Goal: Task Accomplishment & Management: Use online tool/utility

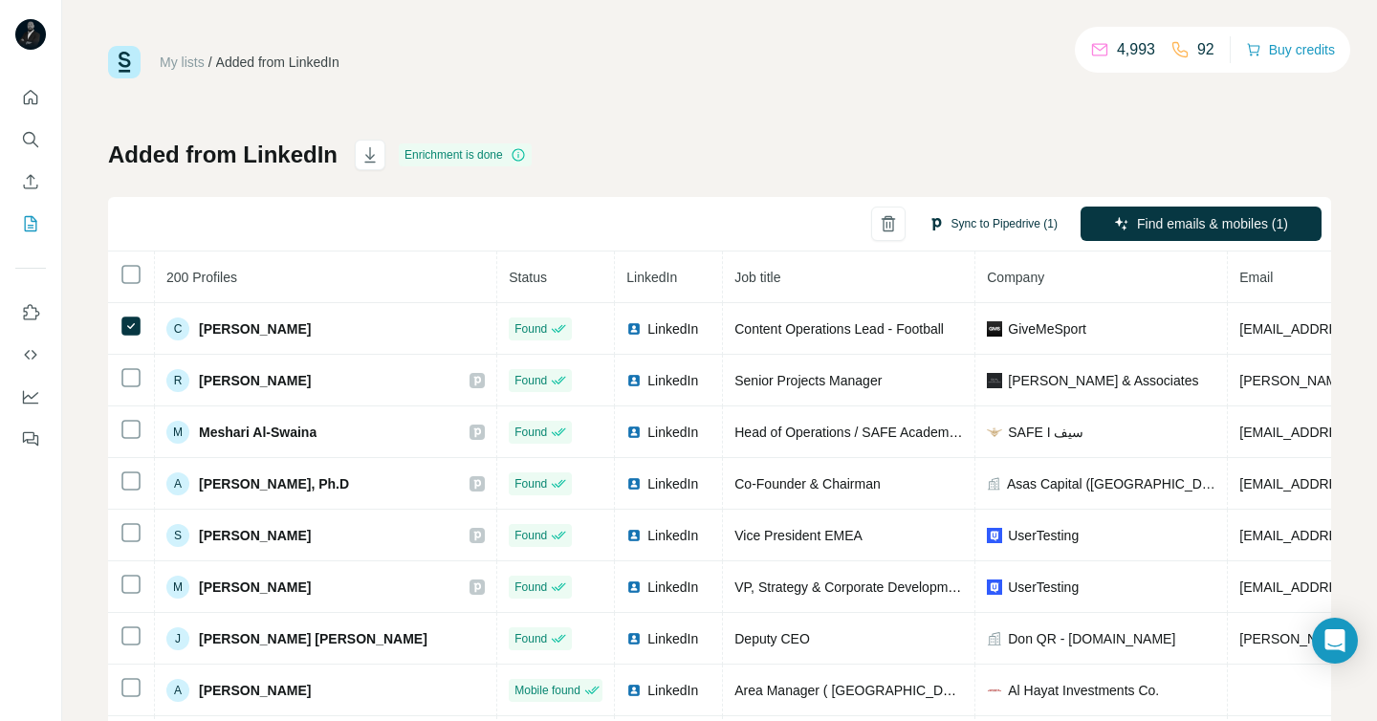
click at [981, 237] on button "Sync to Pipedrive (1)" at bounding box center [993, 223] width 156 height 29
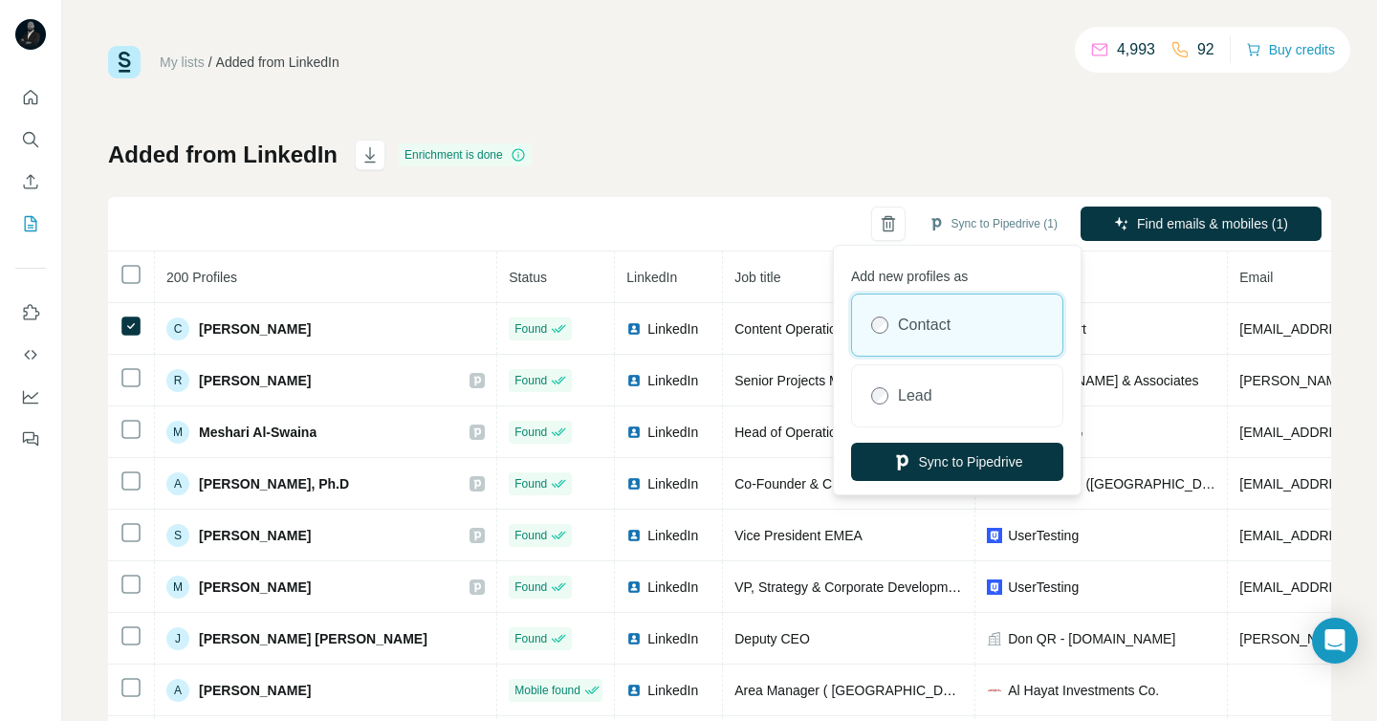
click at [926, 331] on label "Contact" at bounding box center [924, 325] width 53 height 23
click at [942, 468] on button "Sync to Pipedrive" at bounding box center [957, 462] width 212 height 38
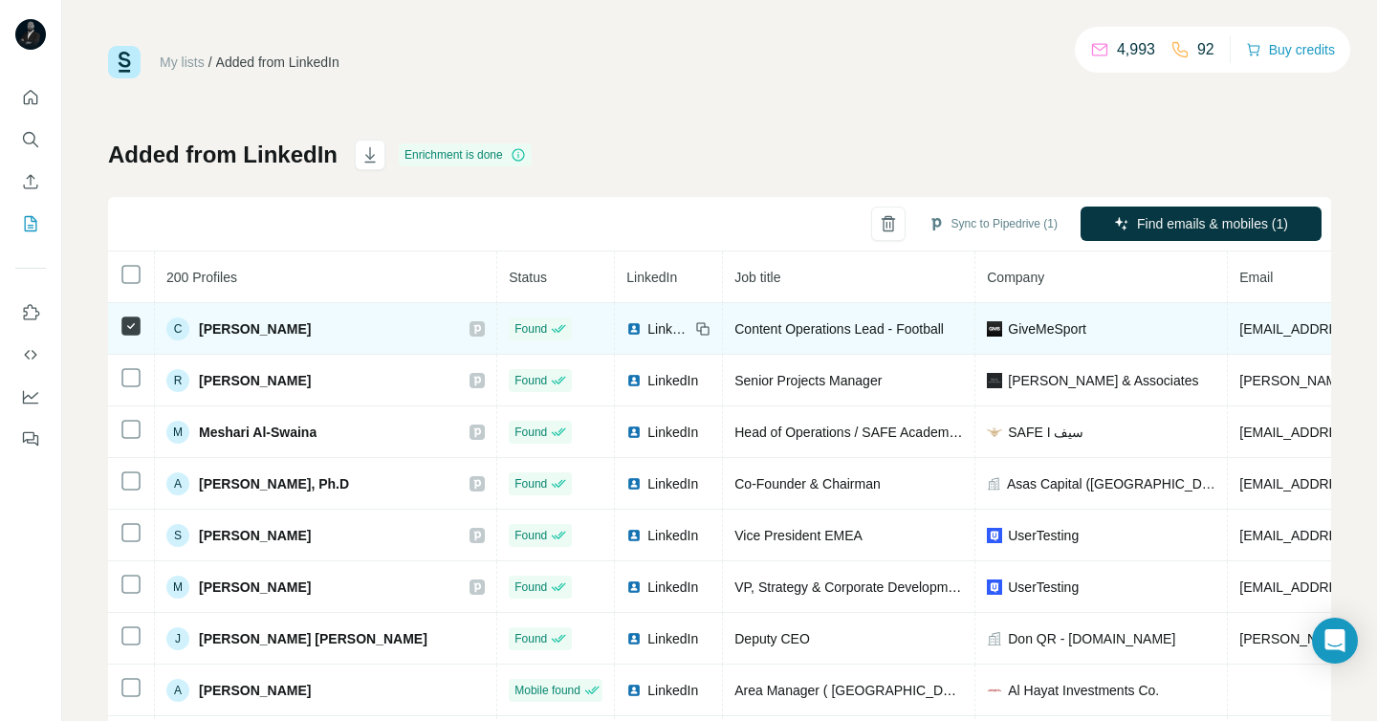
click at [474, 328] on icon at bounding box center [477, 329] width 7 height 10
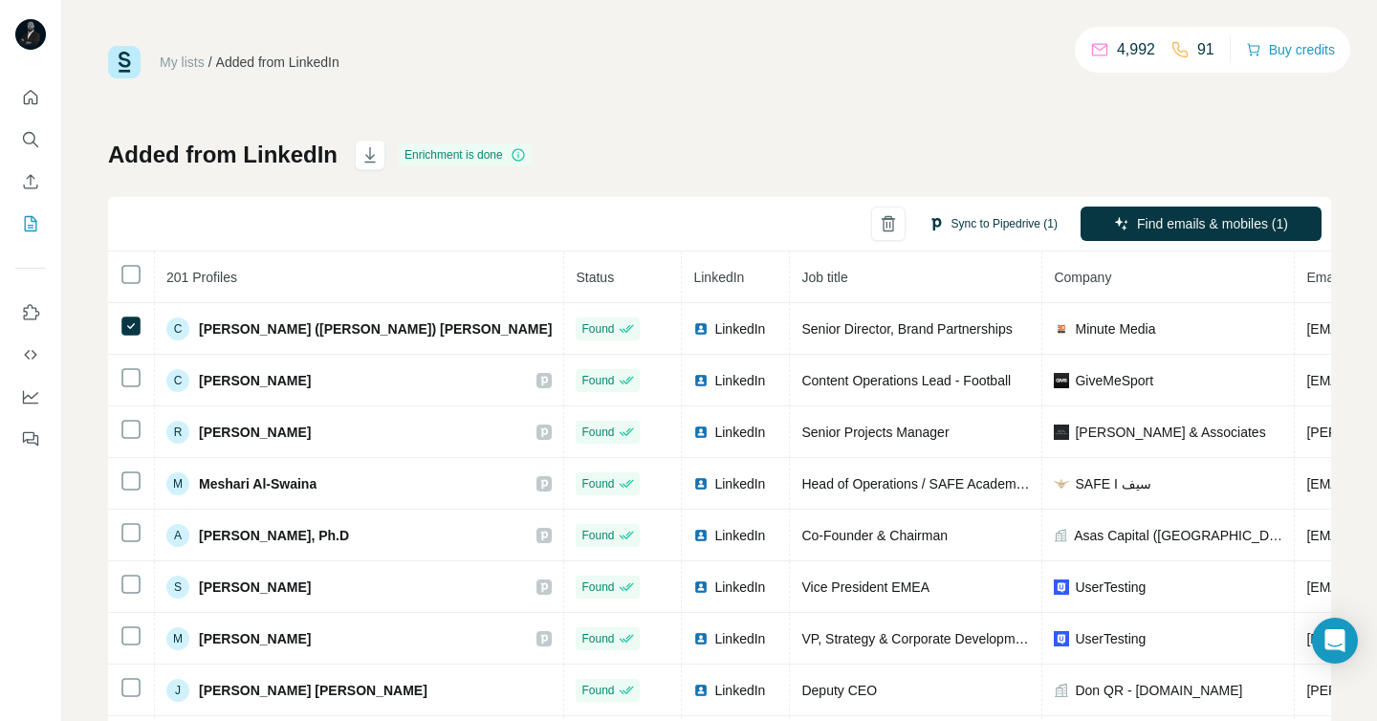
click at [984, 222] on button "Sync to Pipedrive (1)" at bounding box center [993, 223] width 156 height 29
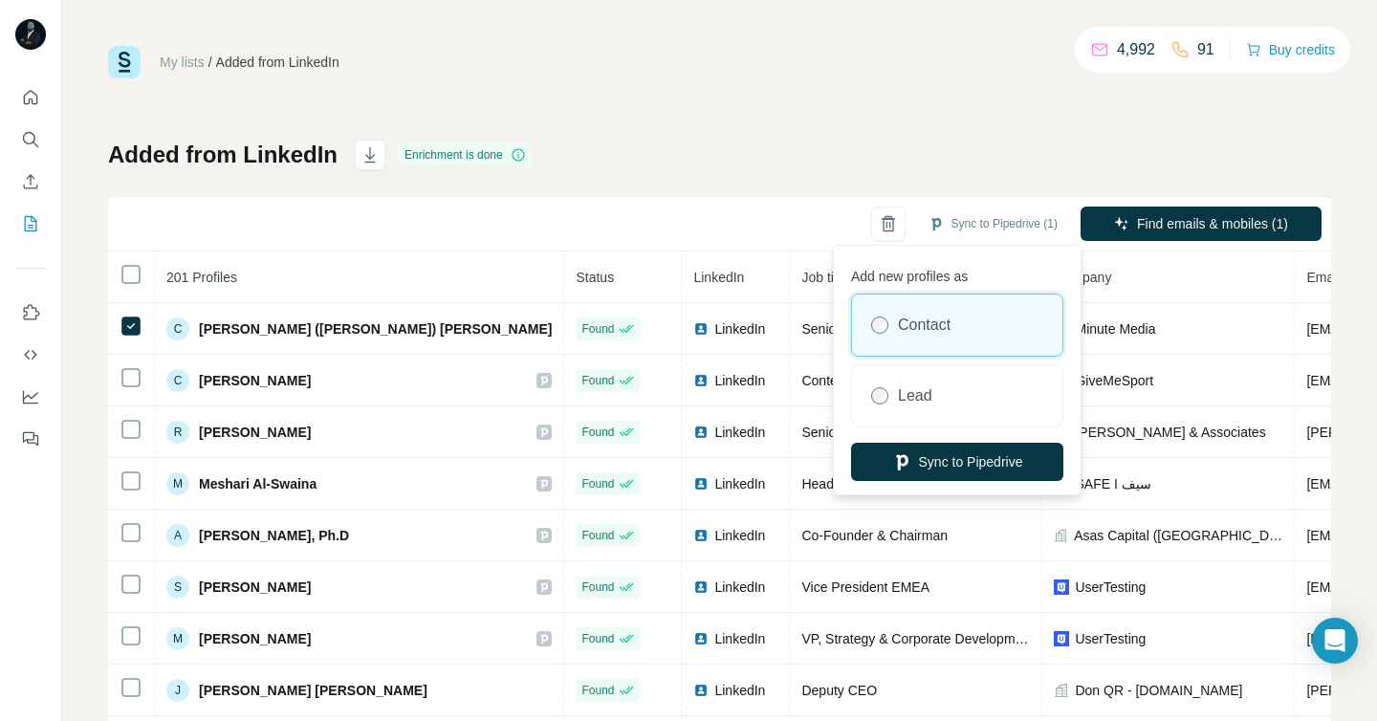
click at [901, 327] on label "Contact" at bounding box center [924, 325] width 53 height 23
click at [941, 456] on button "Sync to Pipedrive" at bounding box center [957, 462] width 212 height 38
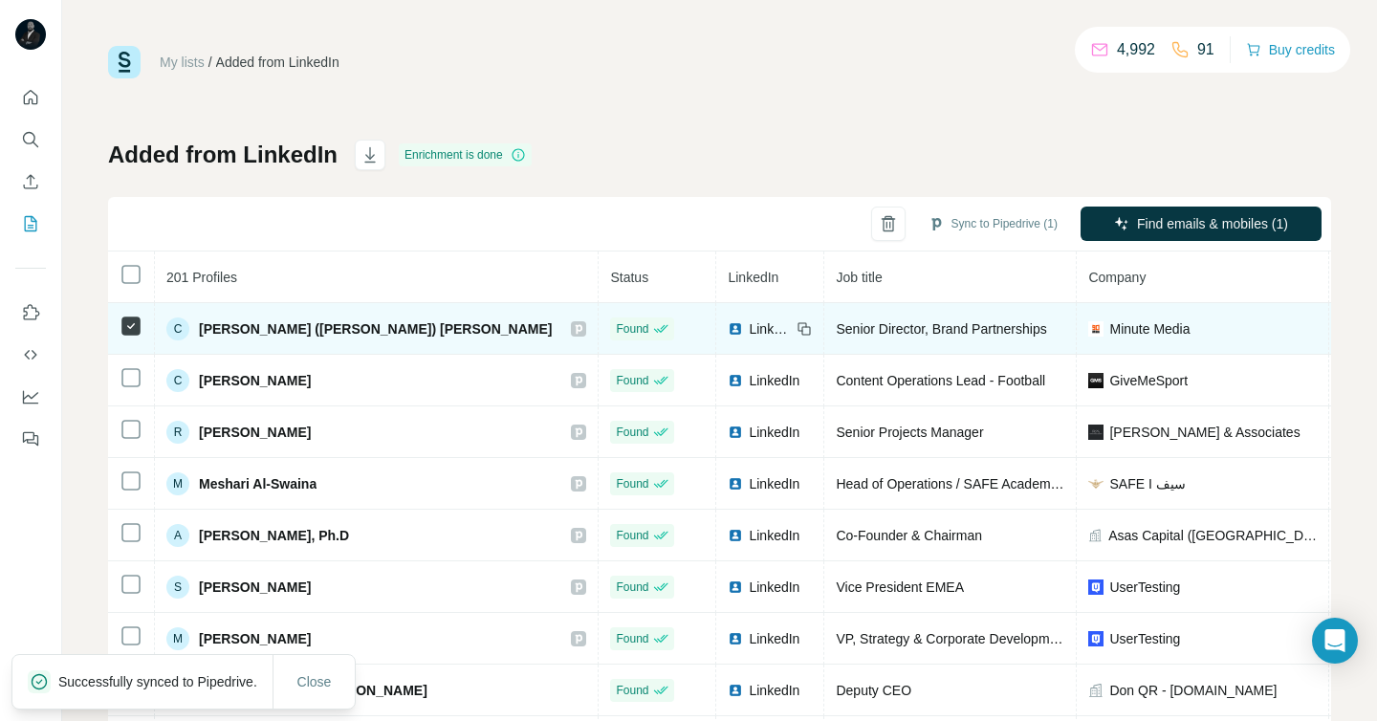
click at [573, 323] on icon at bounding box center [578, 328] width 11 height 15
